Goal: Information Seeking & Learning: Compare options

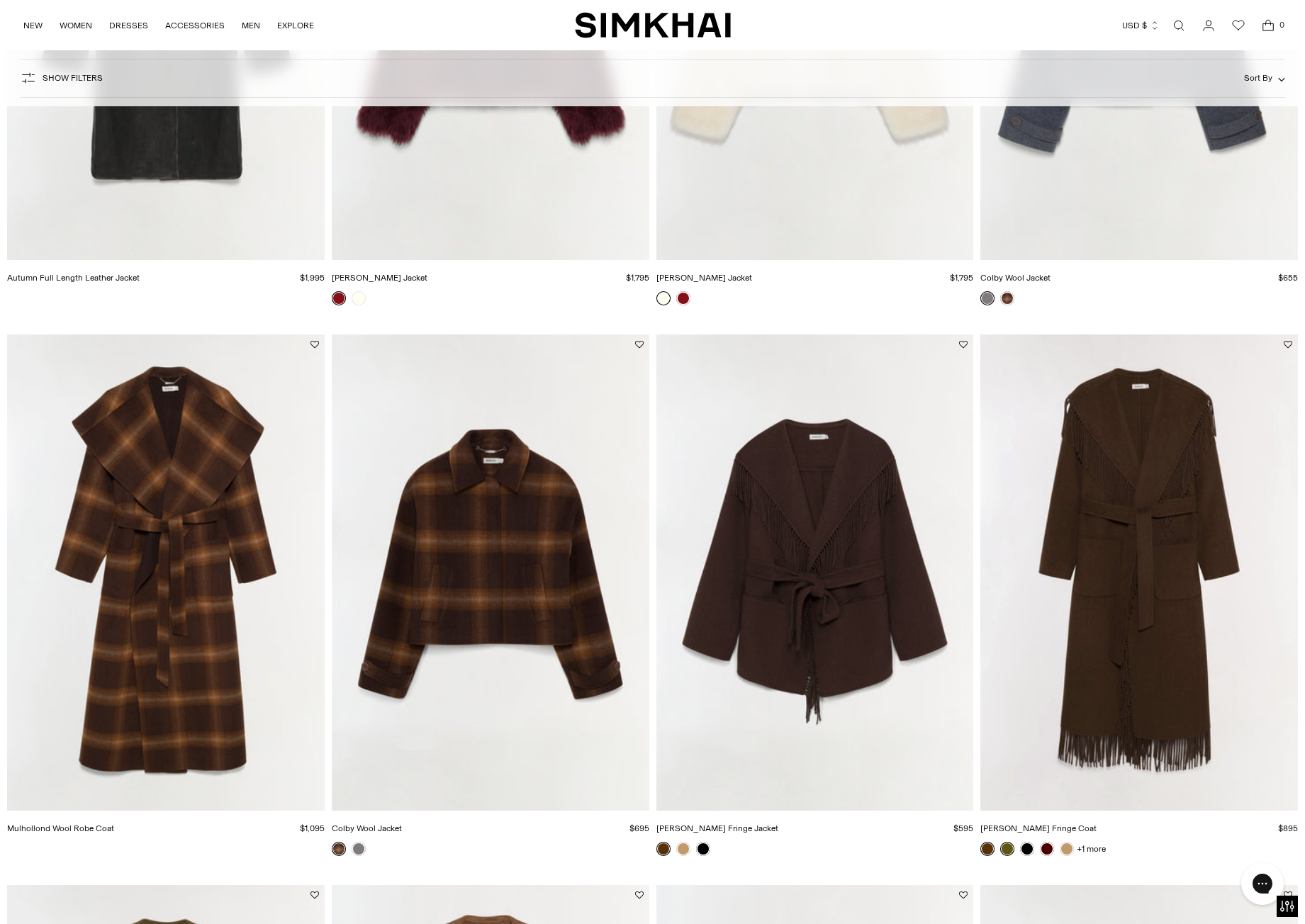
scroll to position [981, 0]
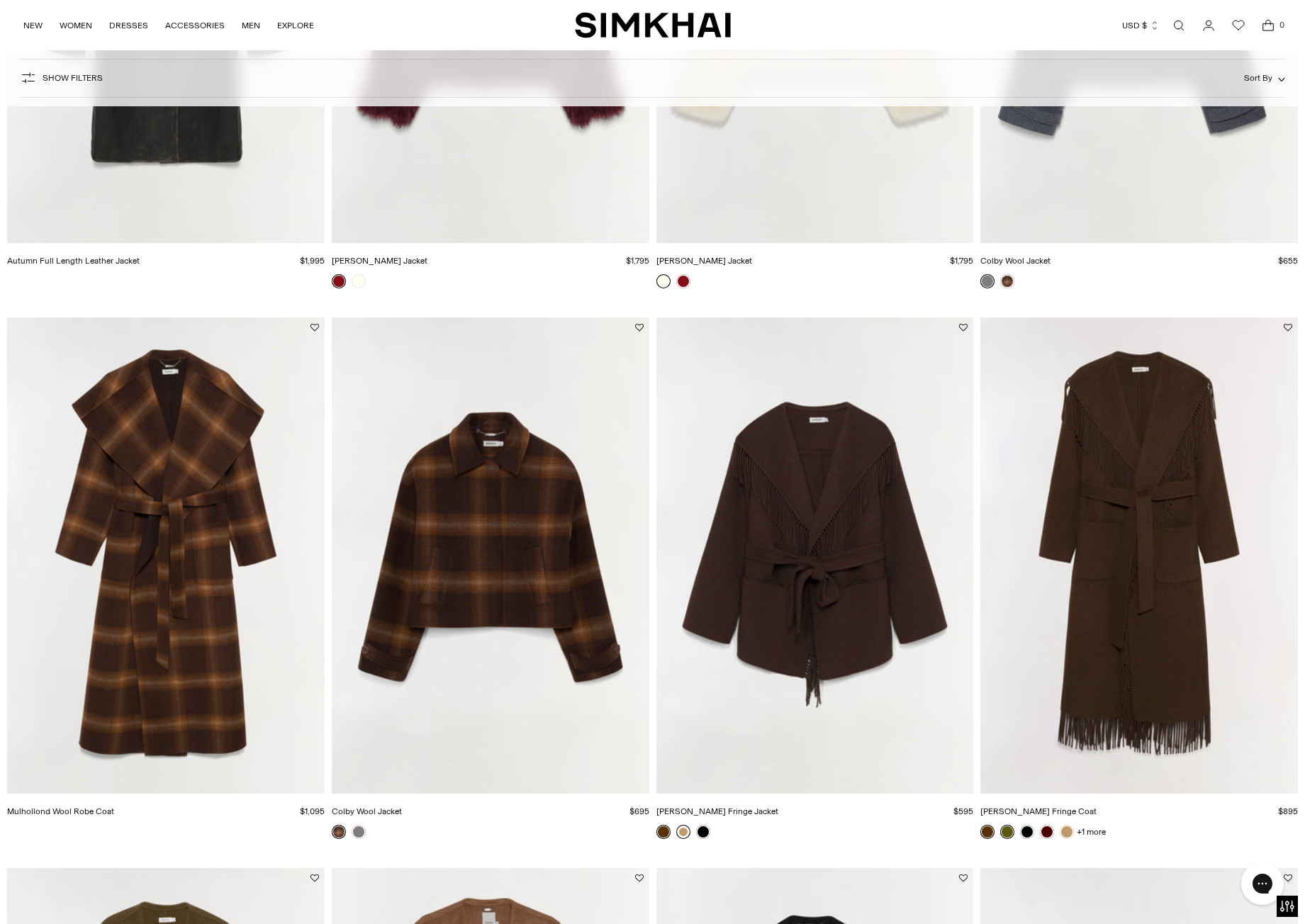
click at [686, 829] on link at bounding box center [683, 831] width 14 height 14
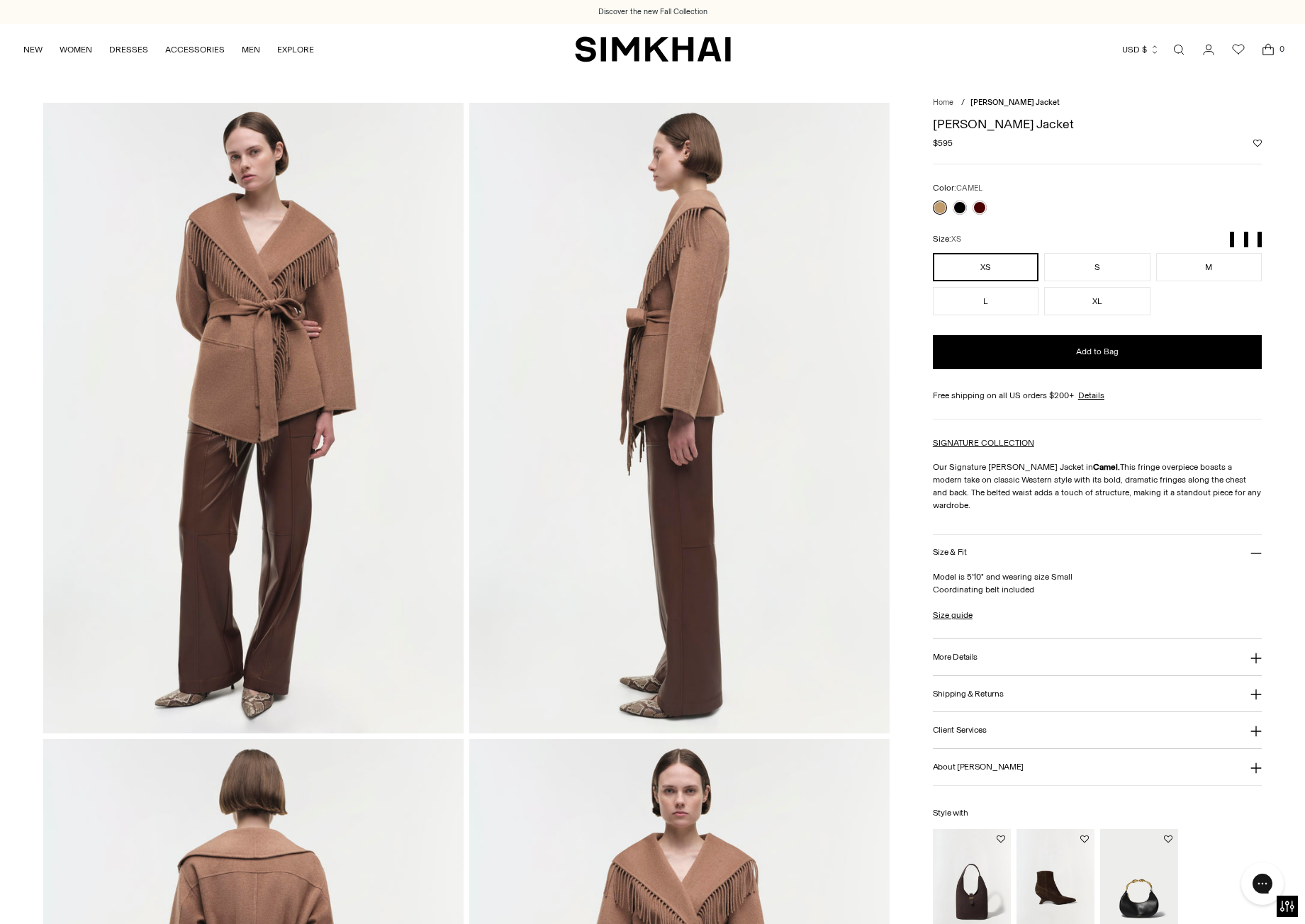
click at [978, 214] on div at bounding box center [960, 208] width 60 height 20
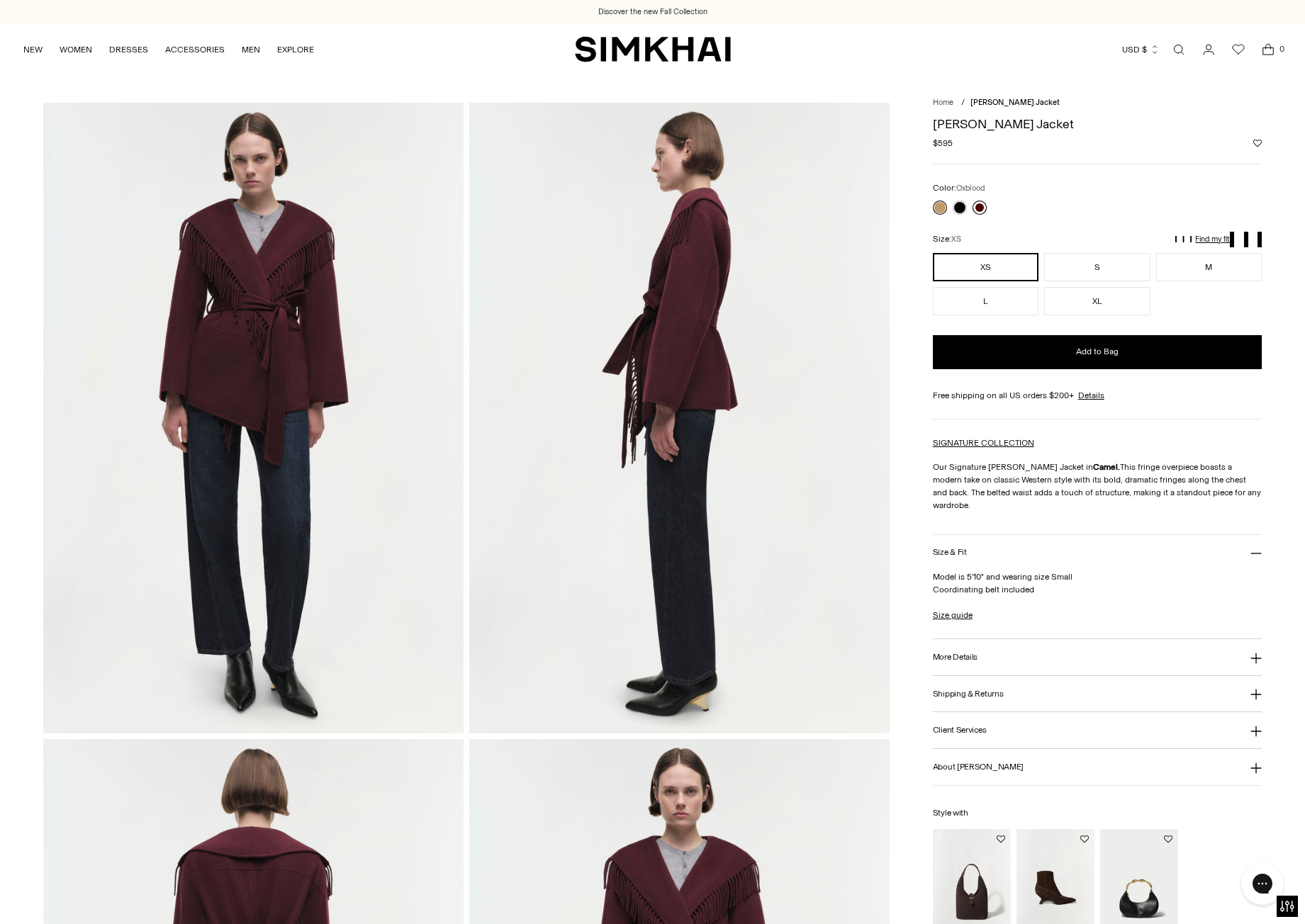
click at [982, 202] on link at bounding box center [979, 208] width 14 height 14
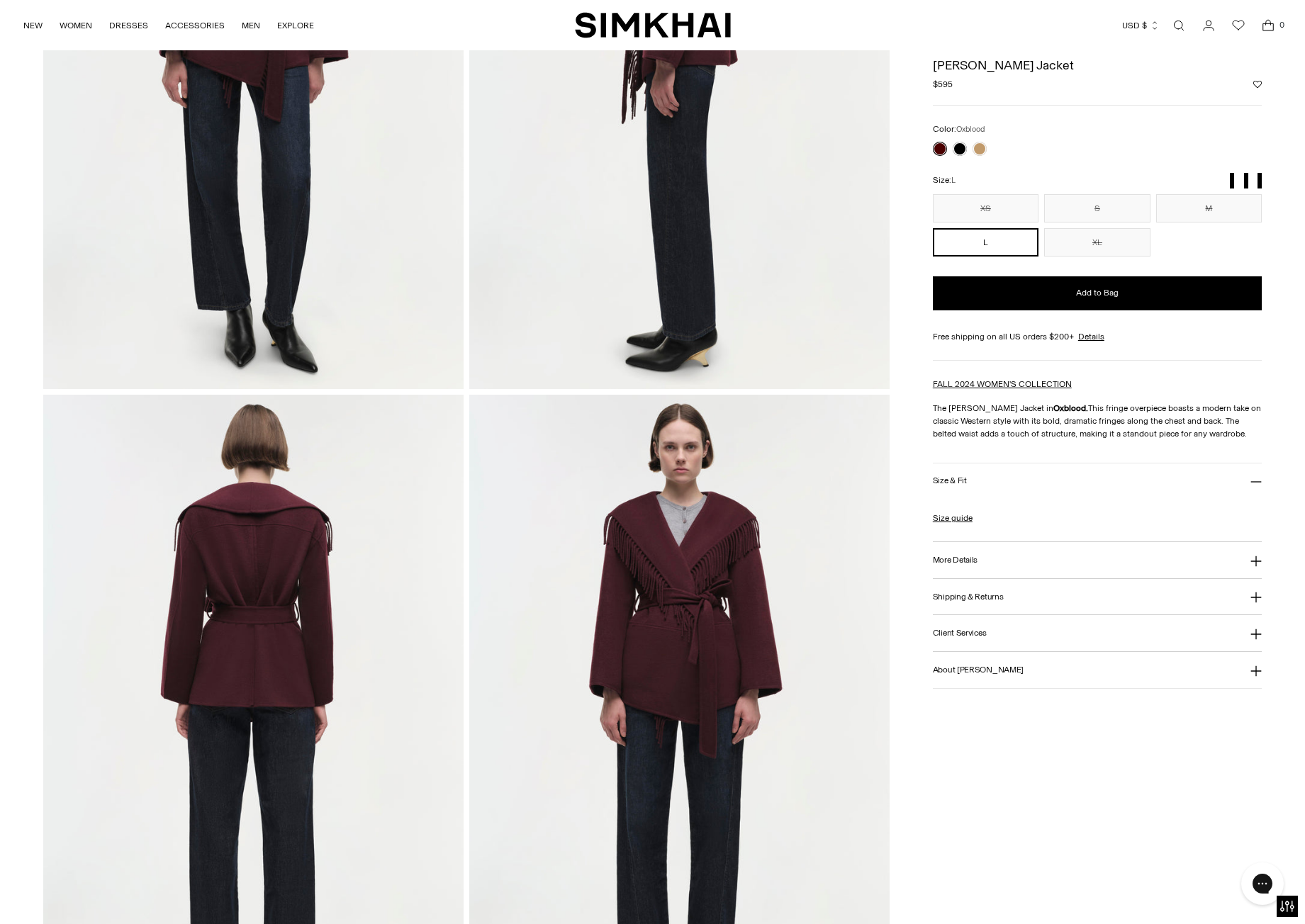
scroll to position [471, 0]
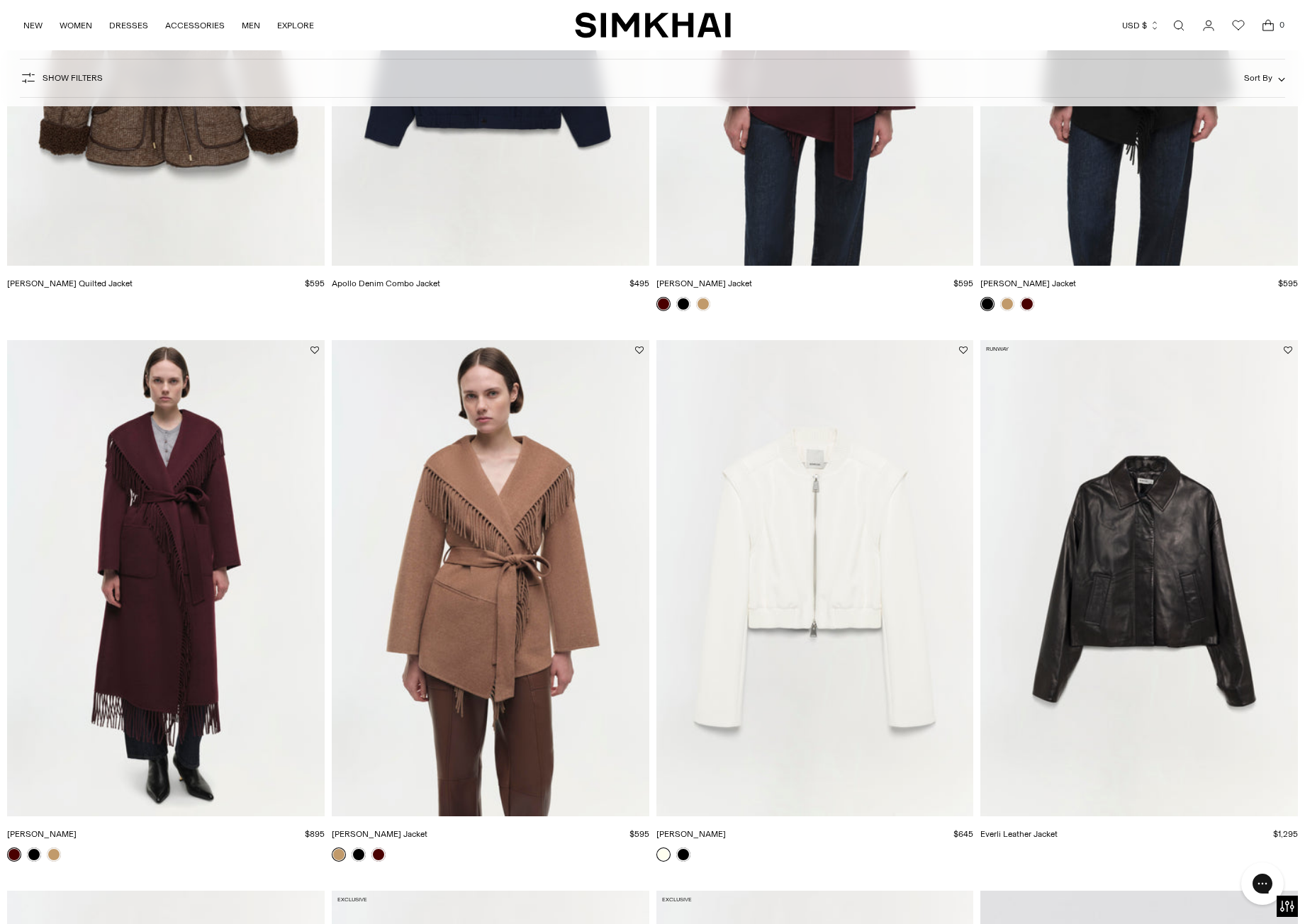
scroll to position [1897, 0]
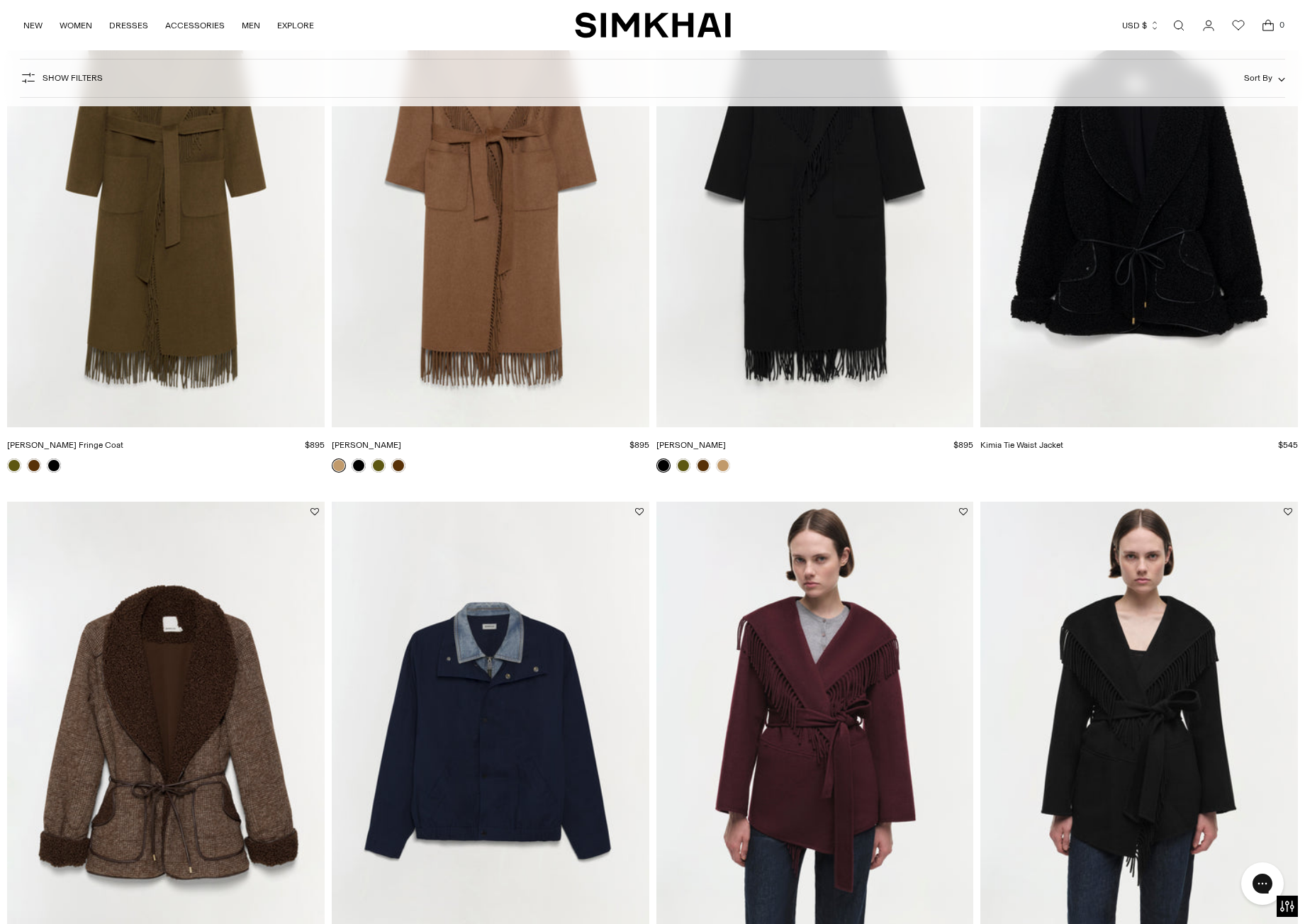
click at [0, 0] on img "Rorie Quilted Jacket" at bounding box center [0, 0] width 0 height 0
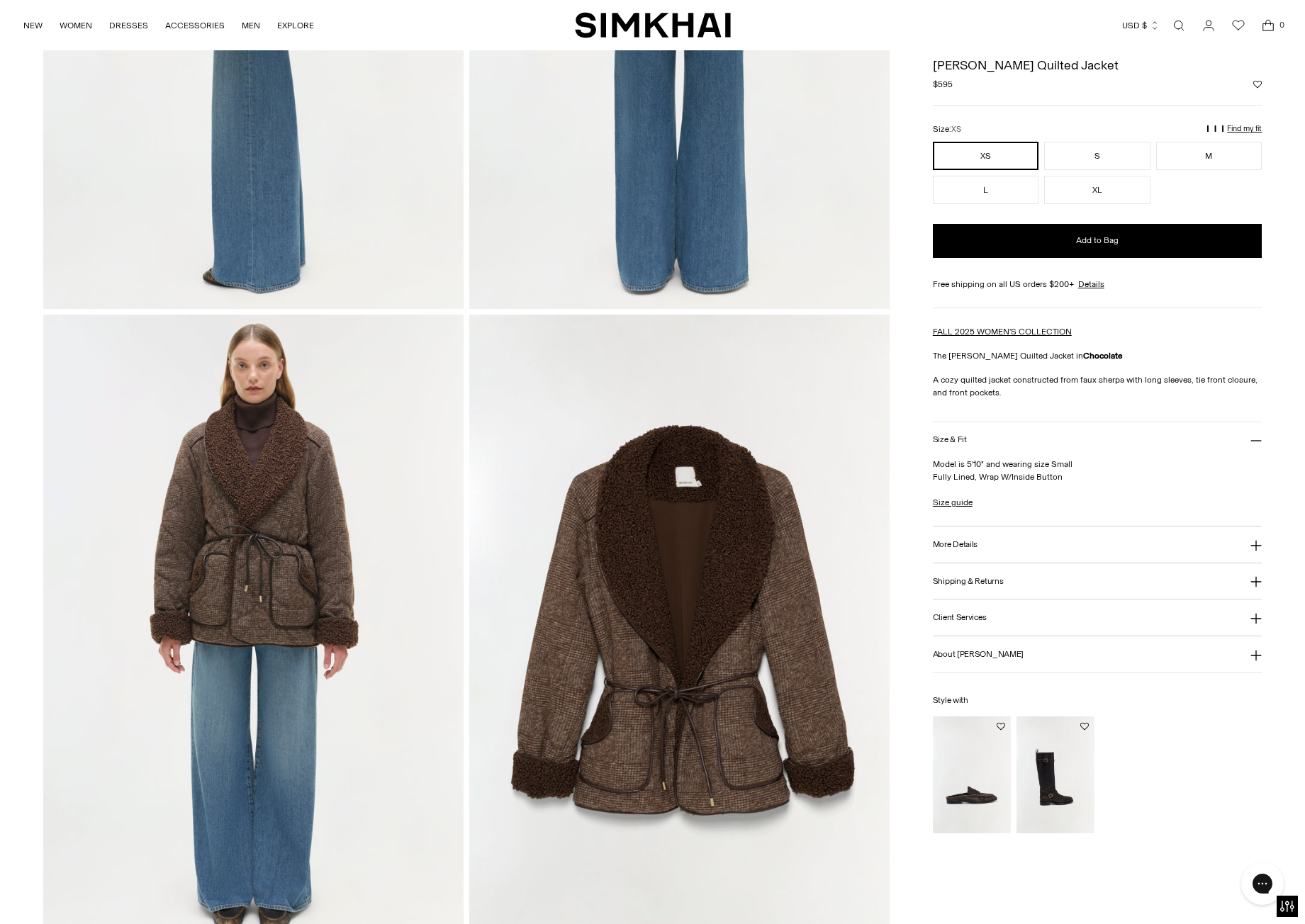
scroll to position [1219, 0]
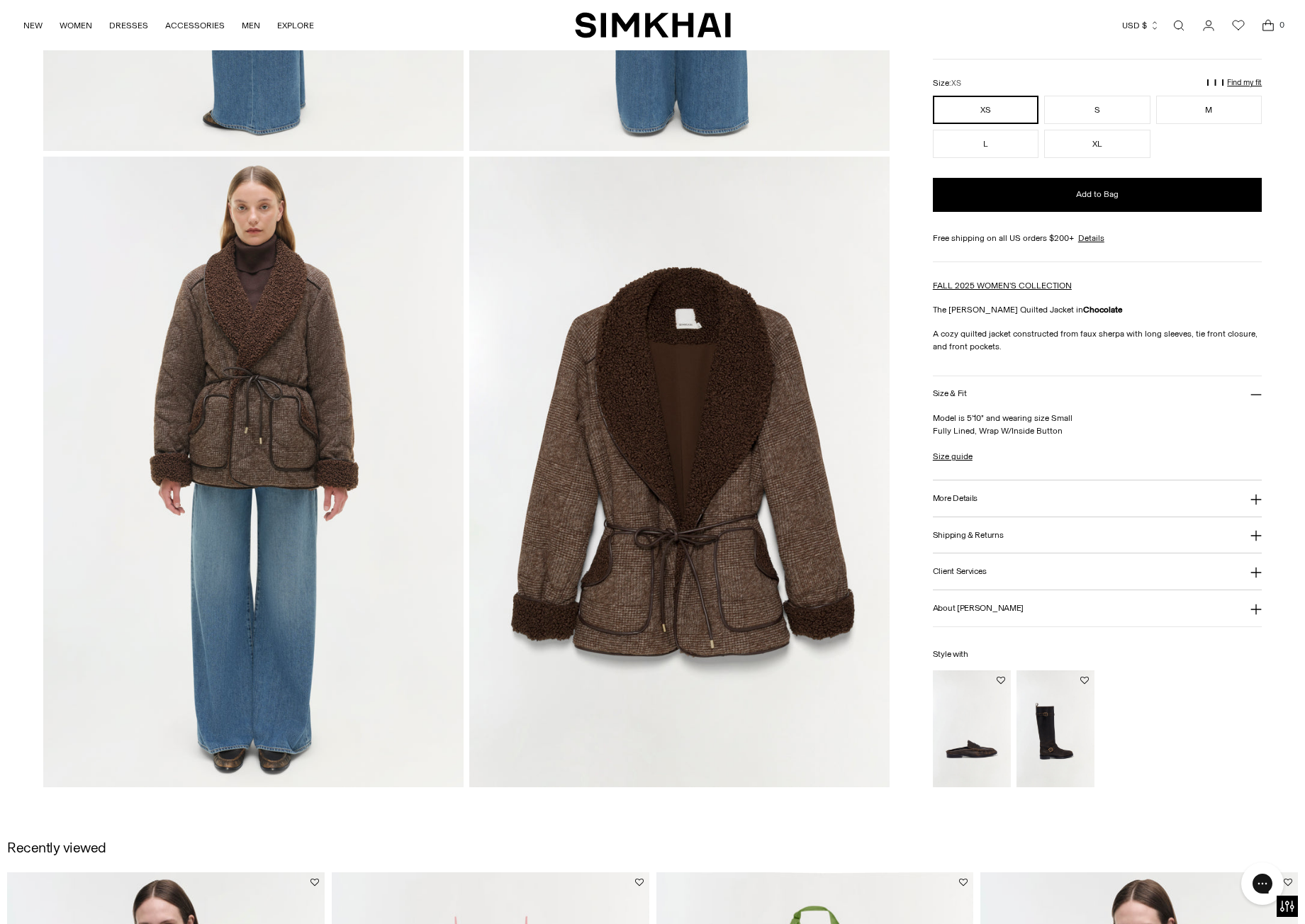
click at [1065, 506] on button "More Details" at bounding box center [1097, 498] width 329 height 36
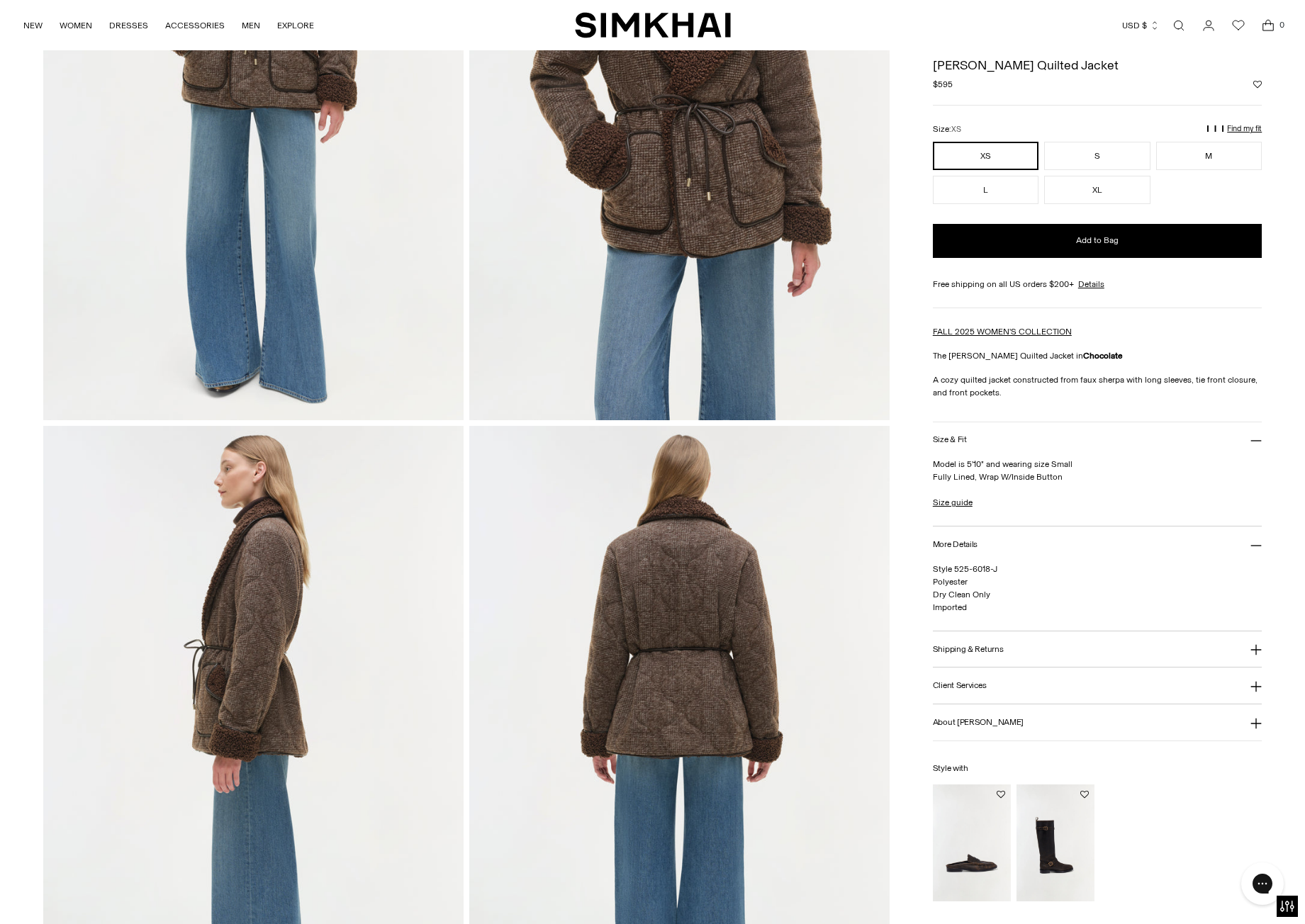
scroll to position [60, 0]
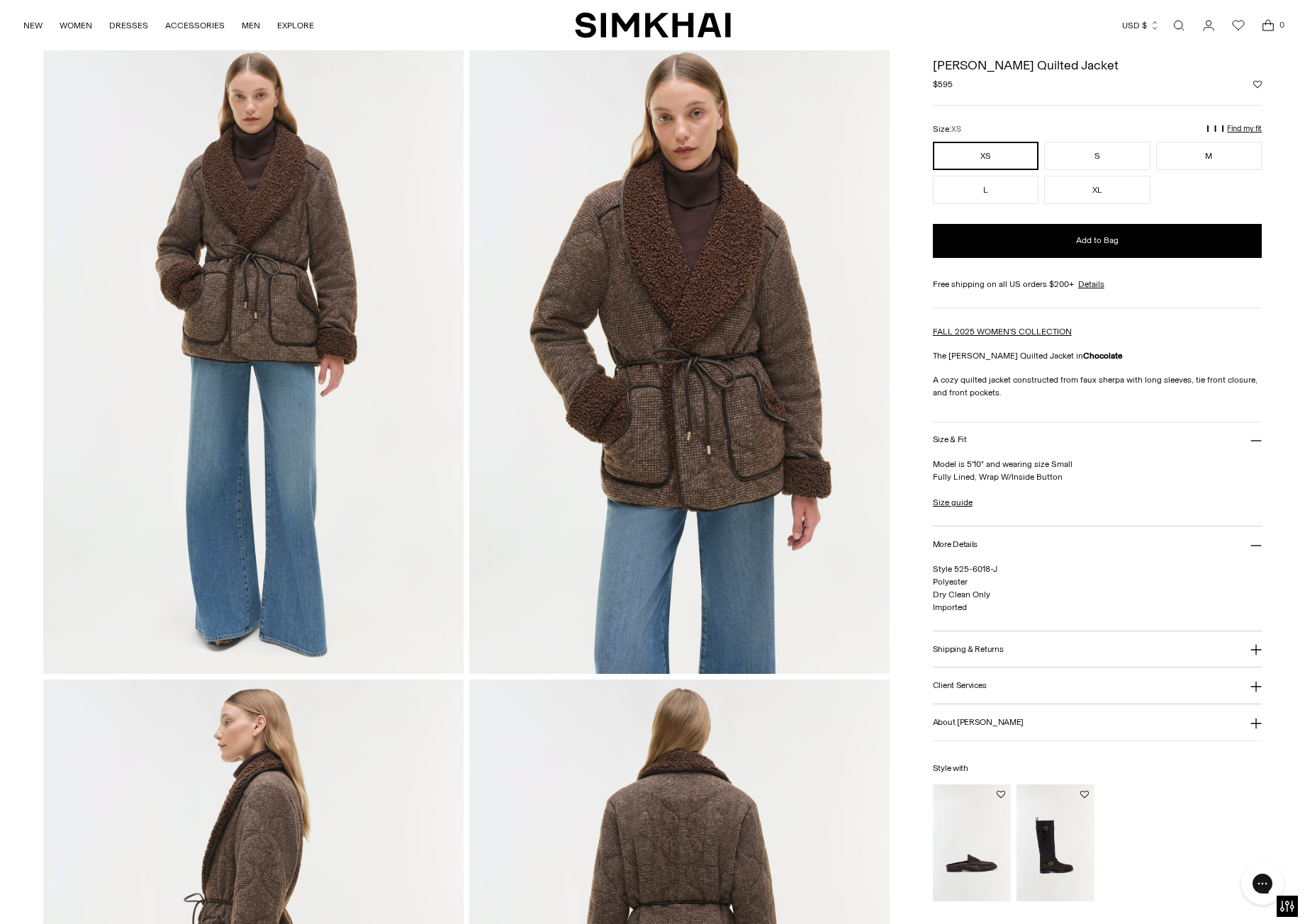
click at [707, 370] on img at bounding box center [679, 359] width 421 height 630
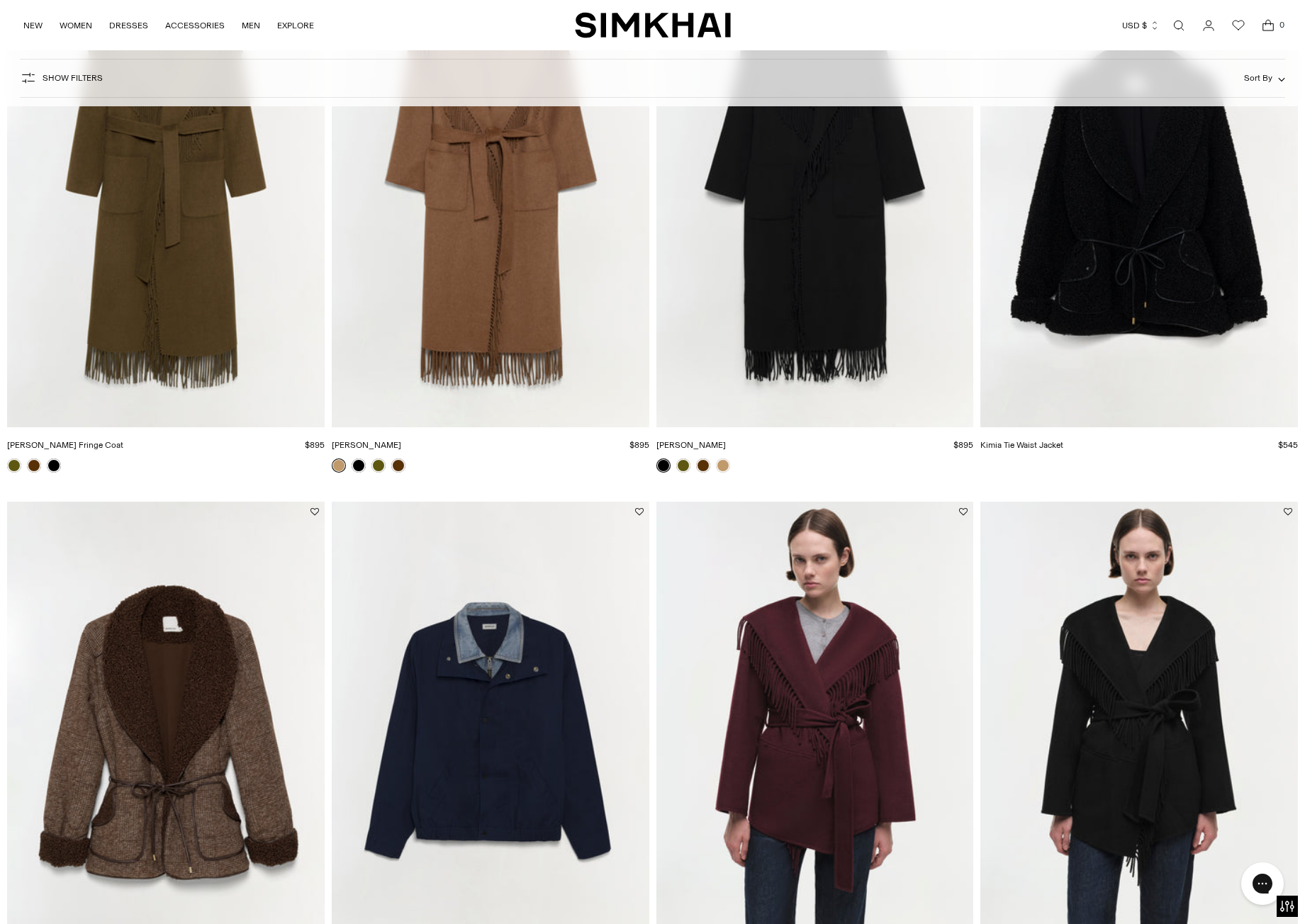
click at [0, 0] on img "Kimia Tie Waist Jacket" at bounding box center [0, 0] width 0 height 0
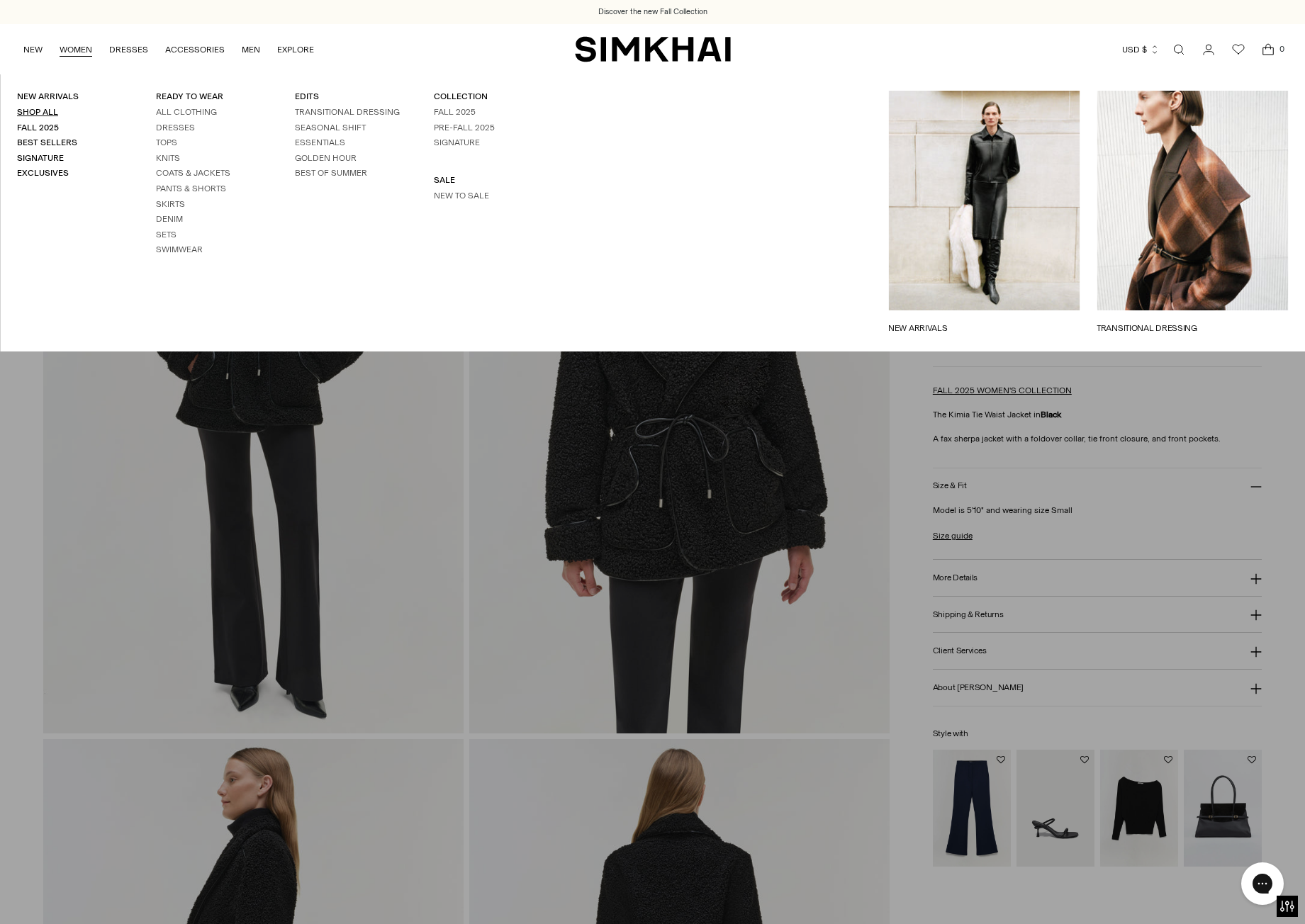
click at [43, 113] on link "Shop All" at bounding box center [37, 111] width 41 height 10
